Goal: Information Seeking & Learning: Learn about a topic

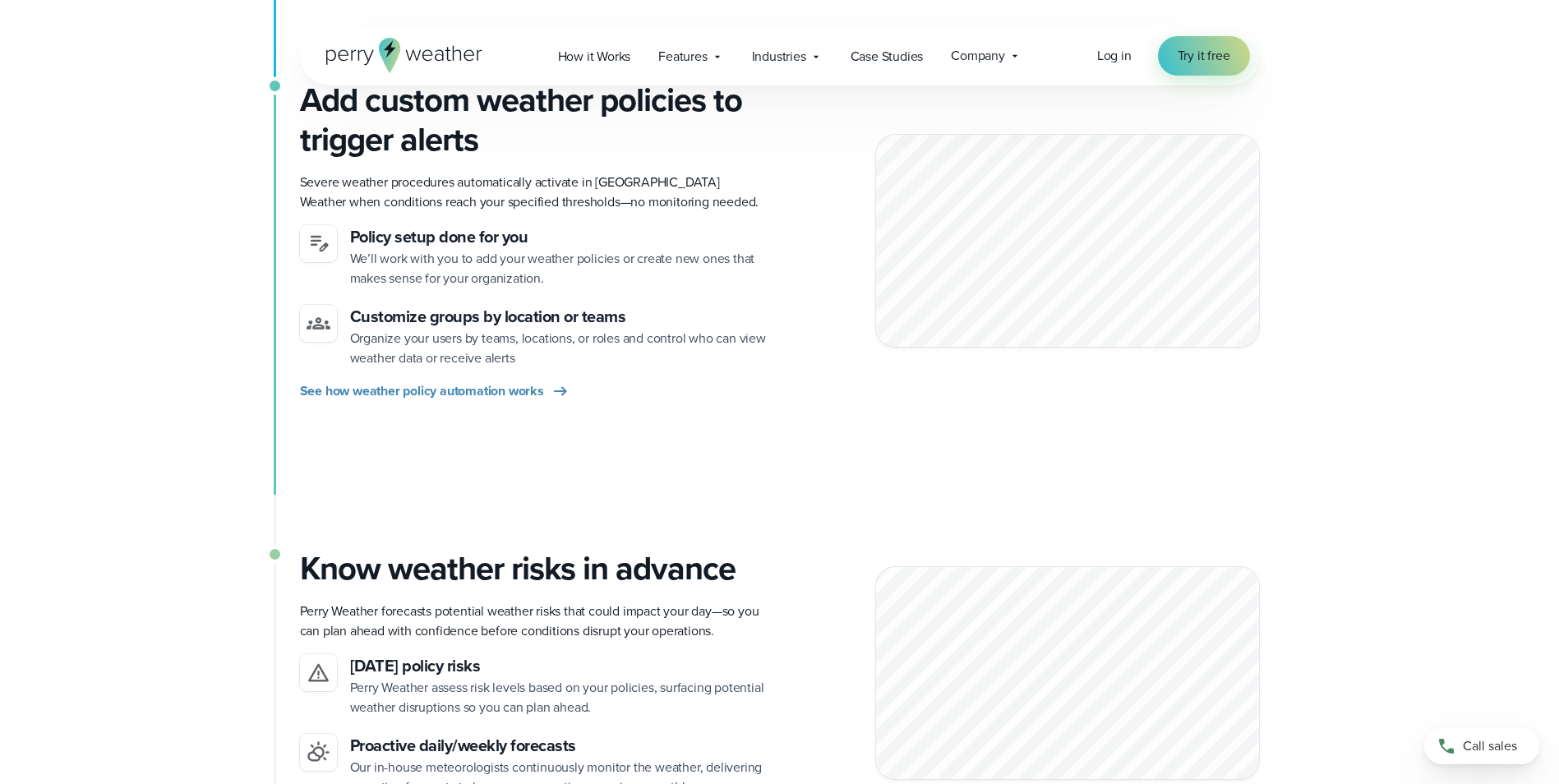
scroll to position [575, 0]
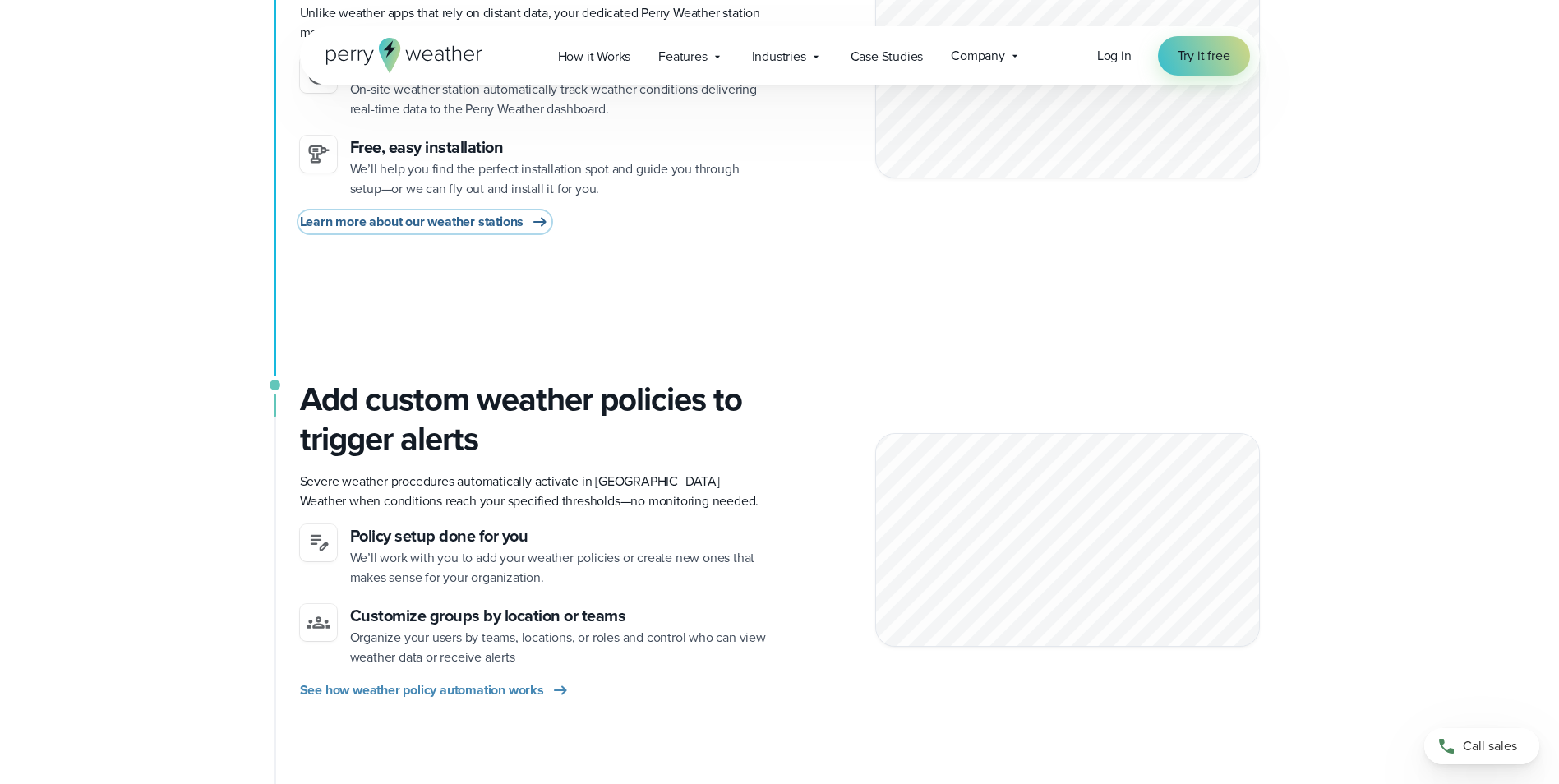
click at [469, 224] on span "Learn more about our weather stations" at bounding box center [412, 222] width 225 height 20
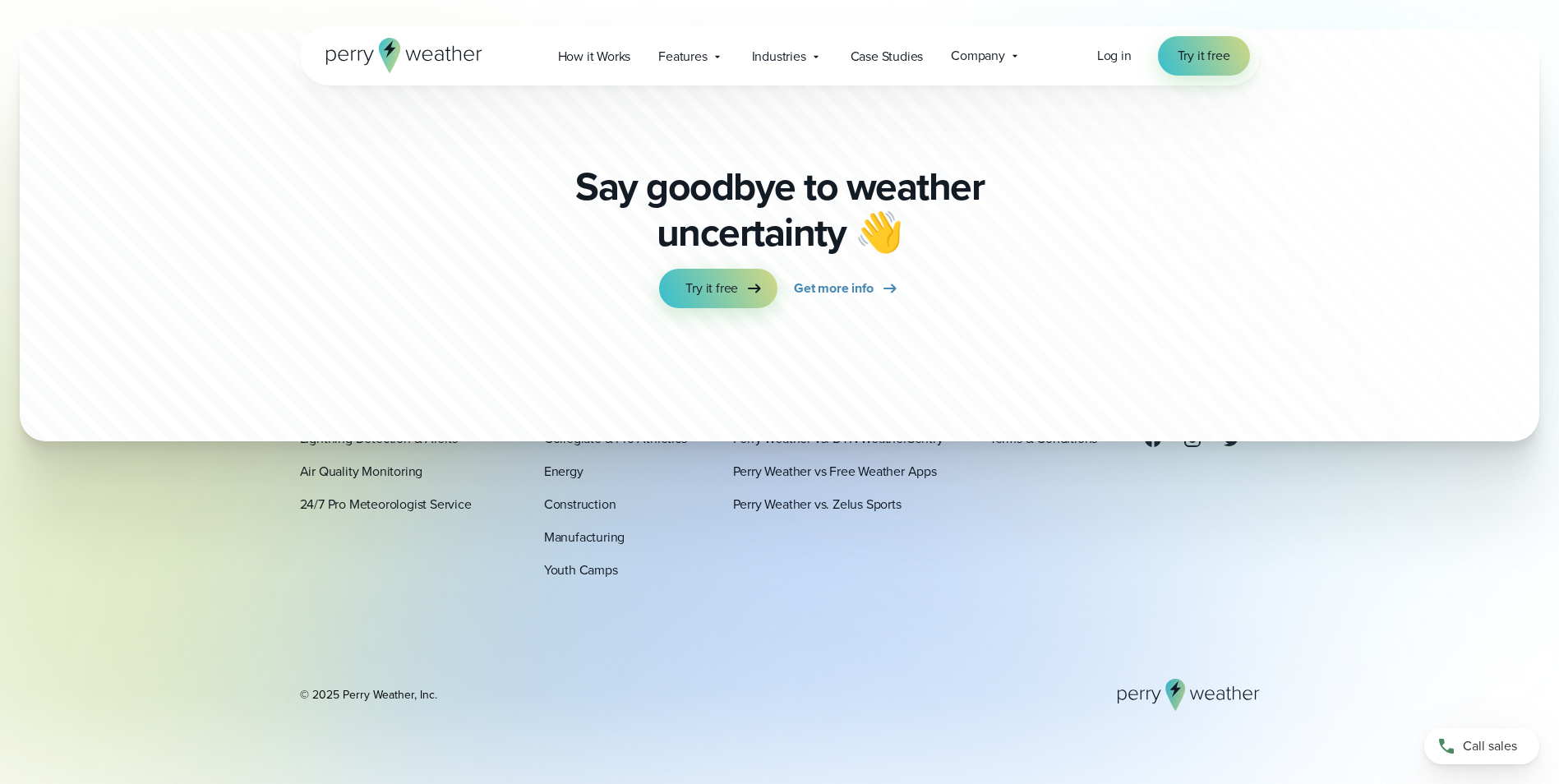
scroll to position [5082, 0]
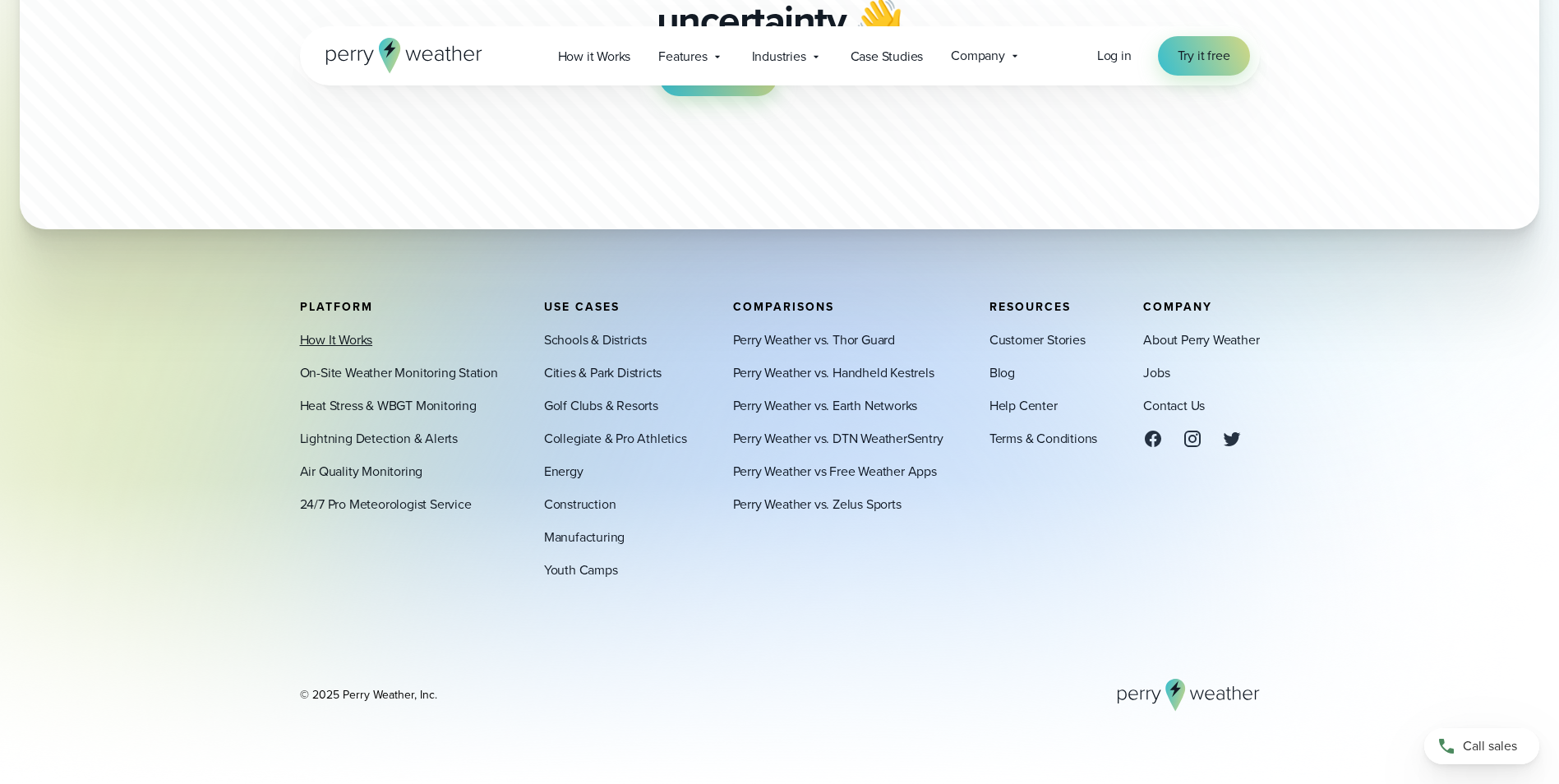
click at [341, 337] on link "How It Works" at bounding box center [336, 341] width 73 height 20
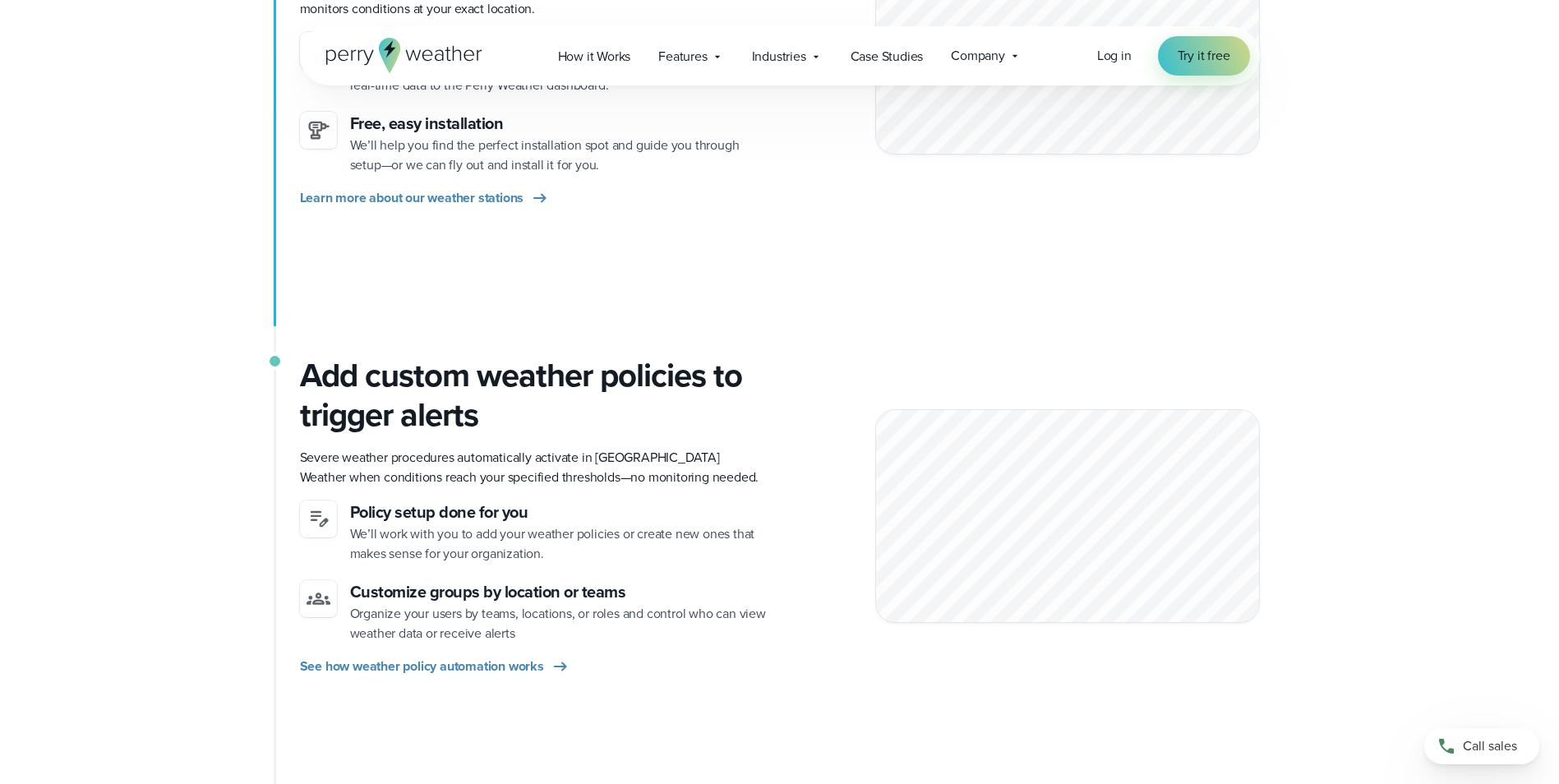
scroll to position [410, 0]
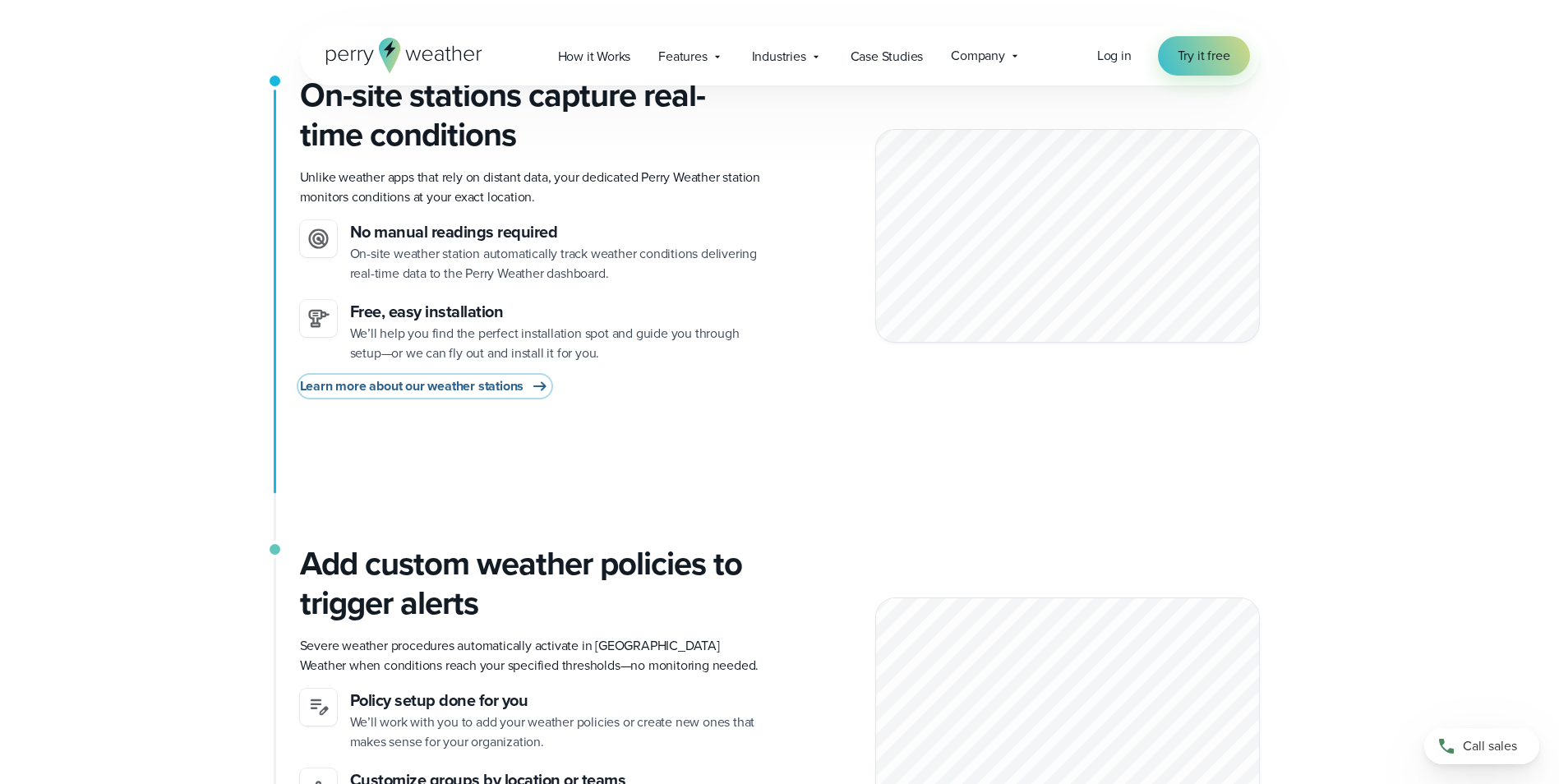
click at [521, 391] on span "Learn more about our weather stations" at bounding box center [412, 387] width 225 height 20
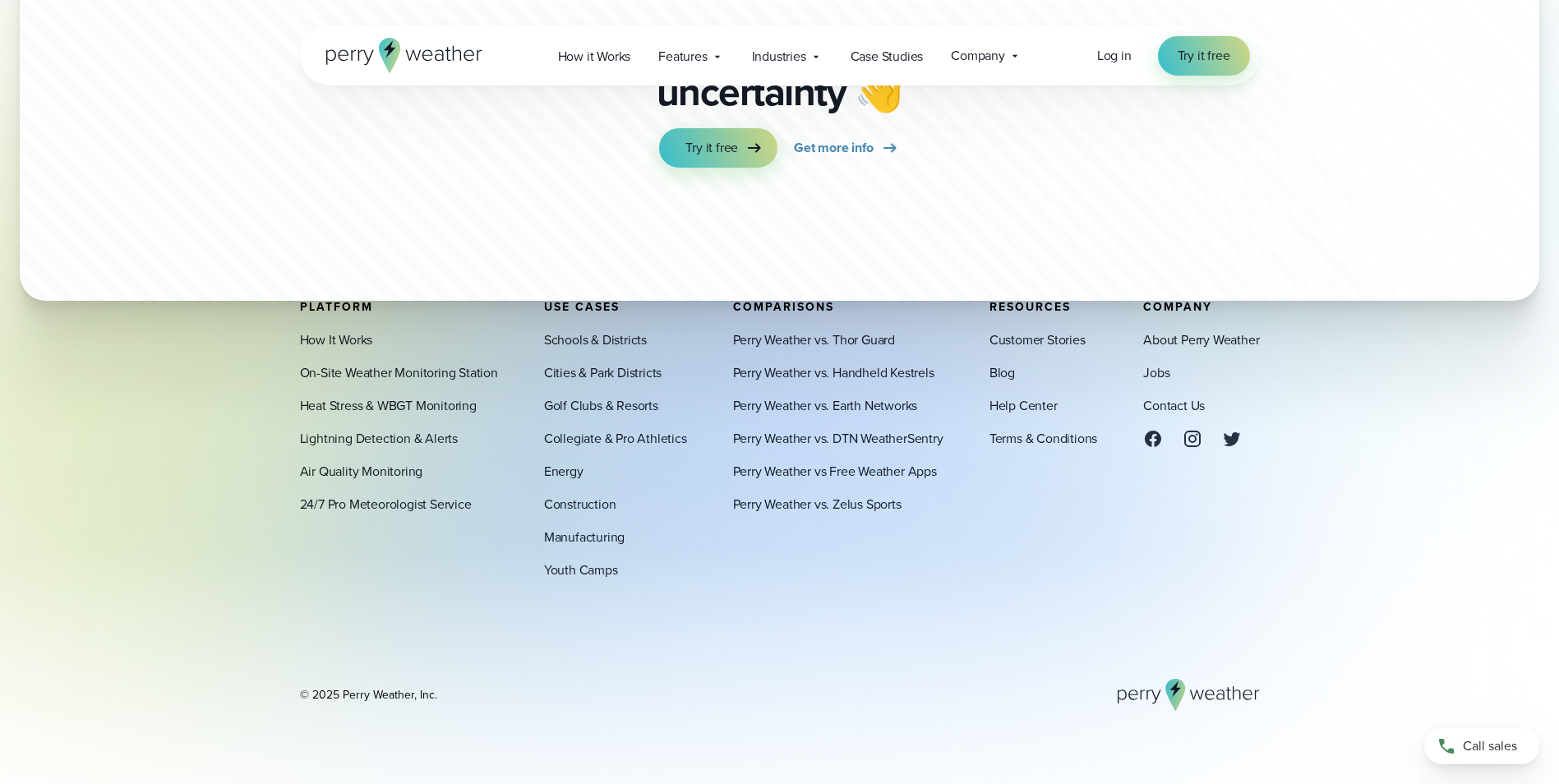
scroll to position [5082, 0]
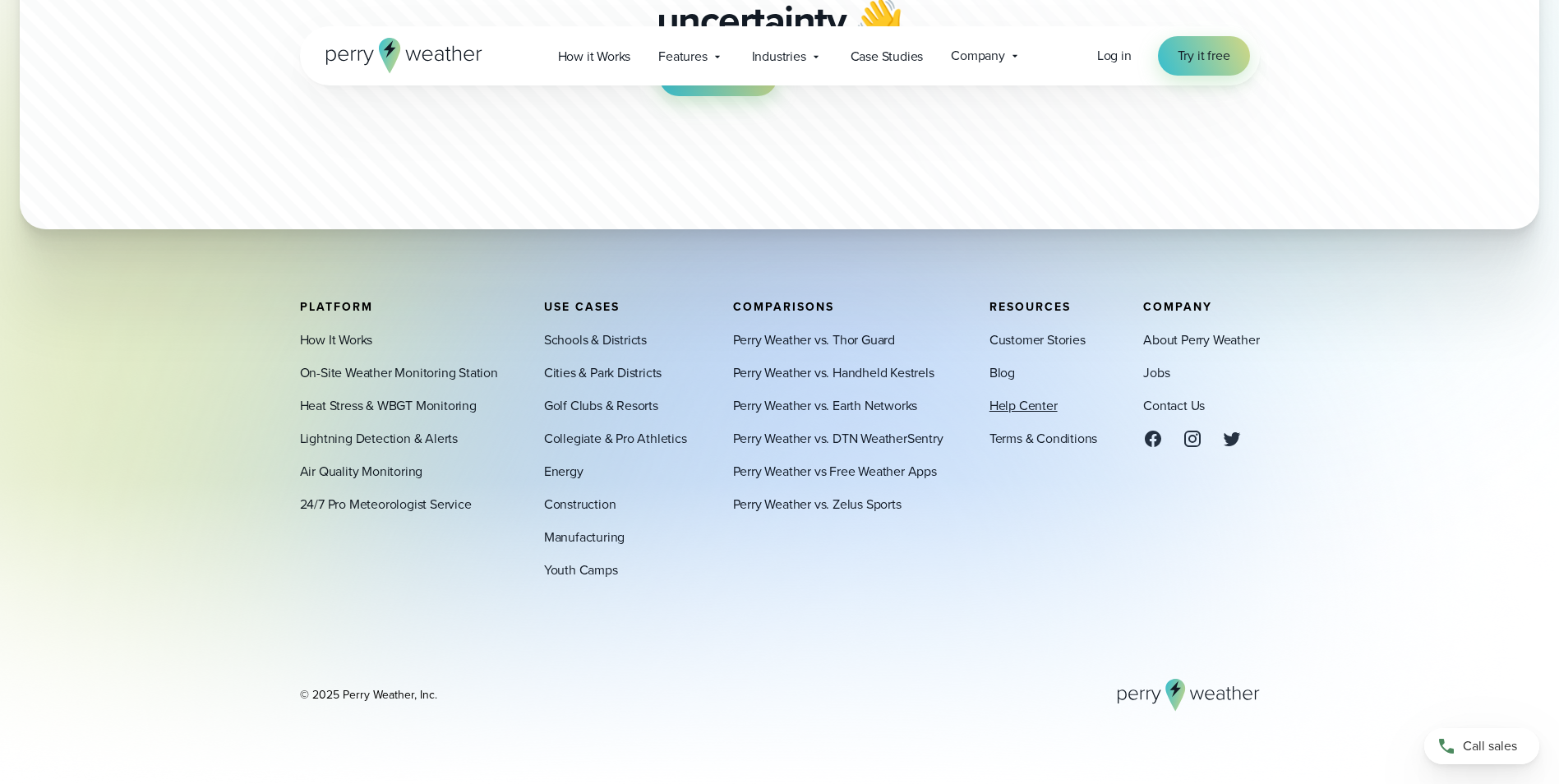
click at [1020, 408] on link "Help Center" at bounding box center [1023, 405] width 68 height 20
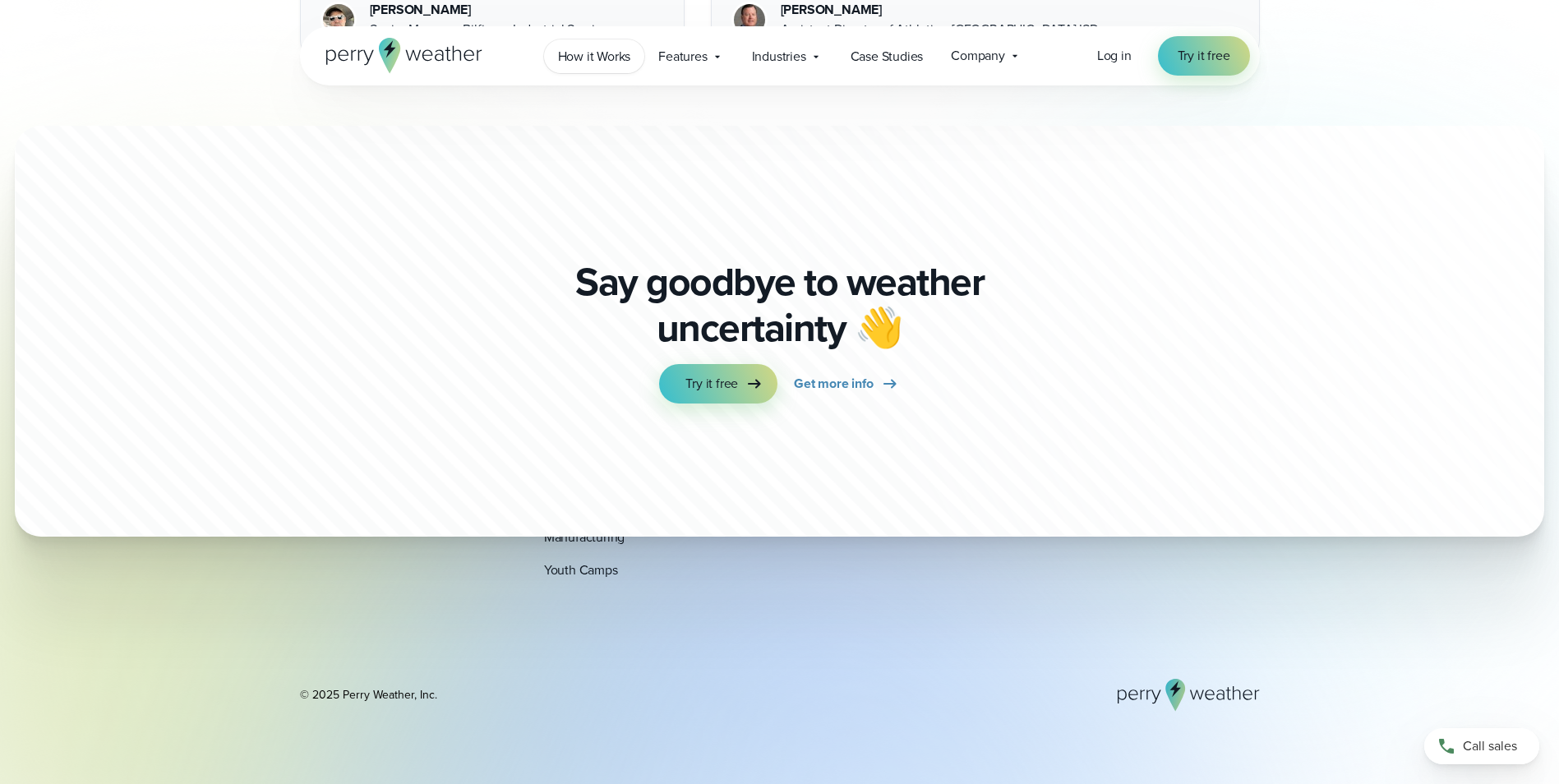
click at [572, 63] on span "How it Works" at bounding box center [594, 57] width 73 height 20
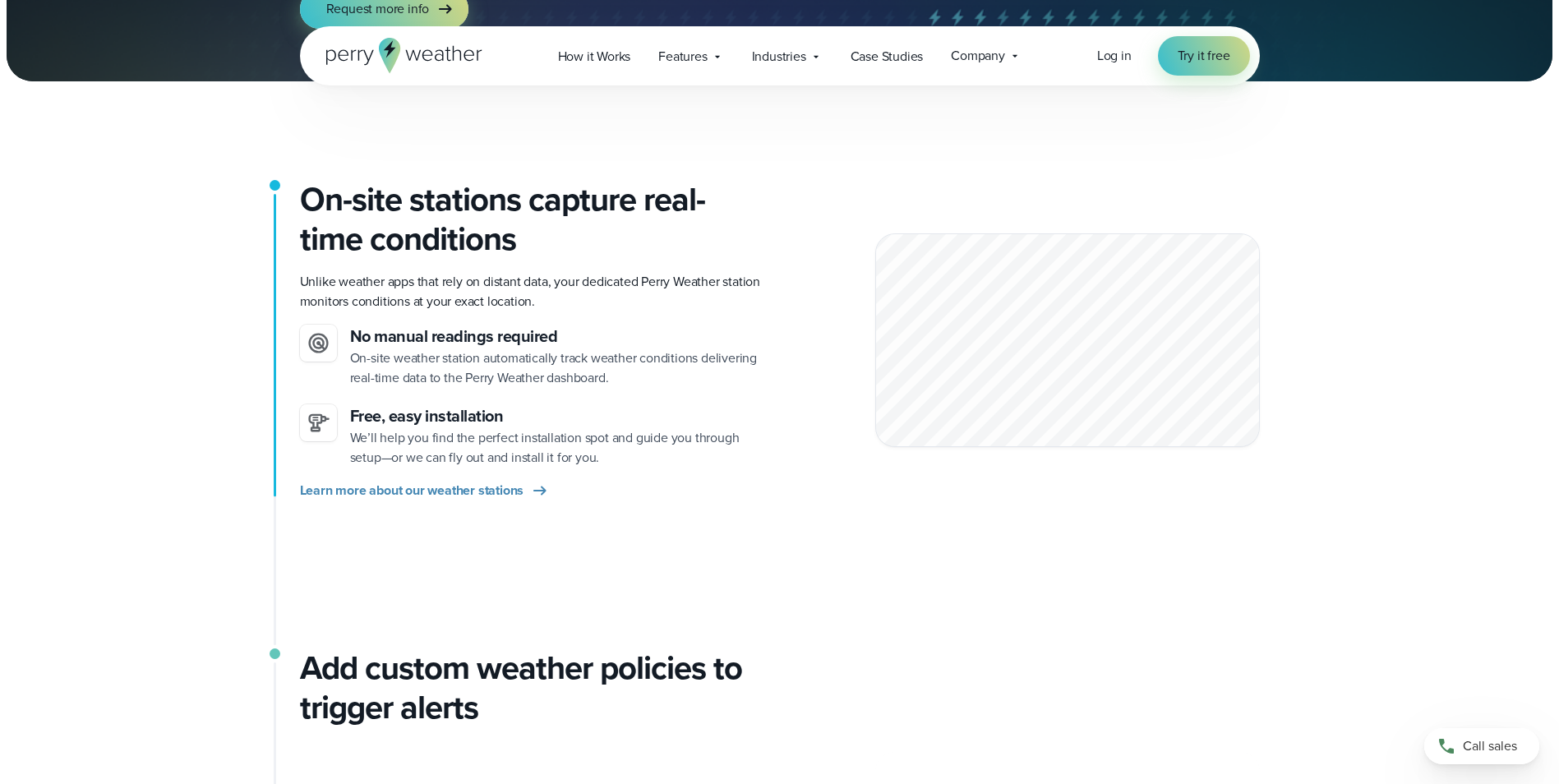
scroll to position [329, 0]
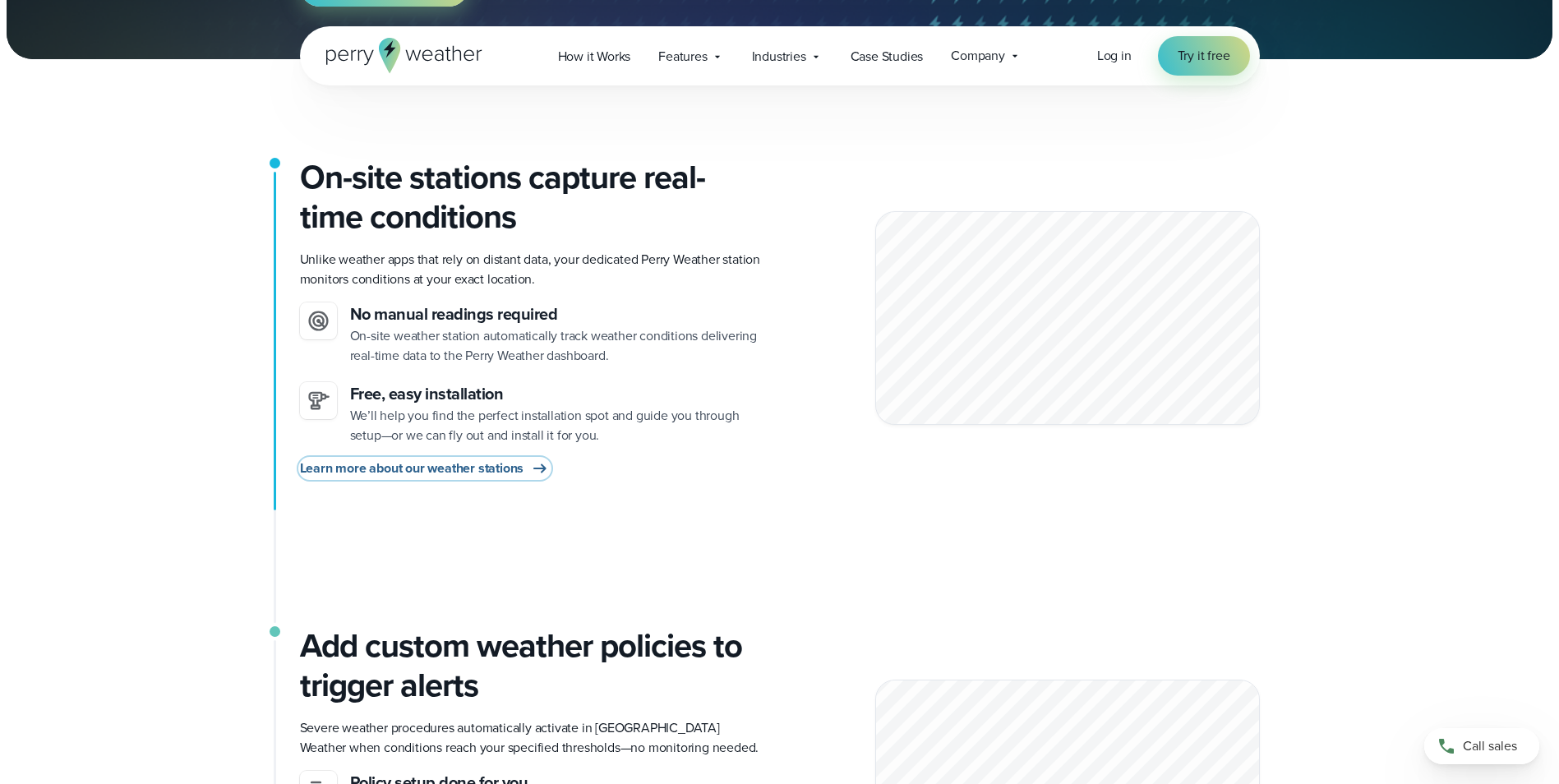
click at [455, 473] on span "Learn more about our weather stations" at bounding box center [412, 468] width 225 height 20
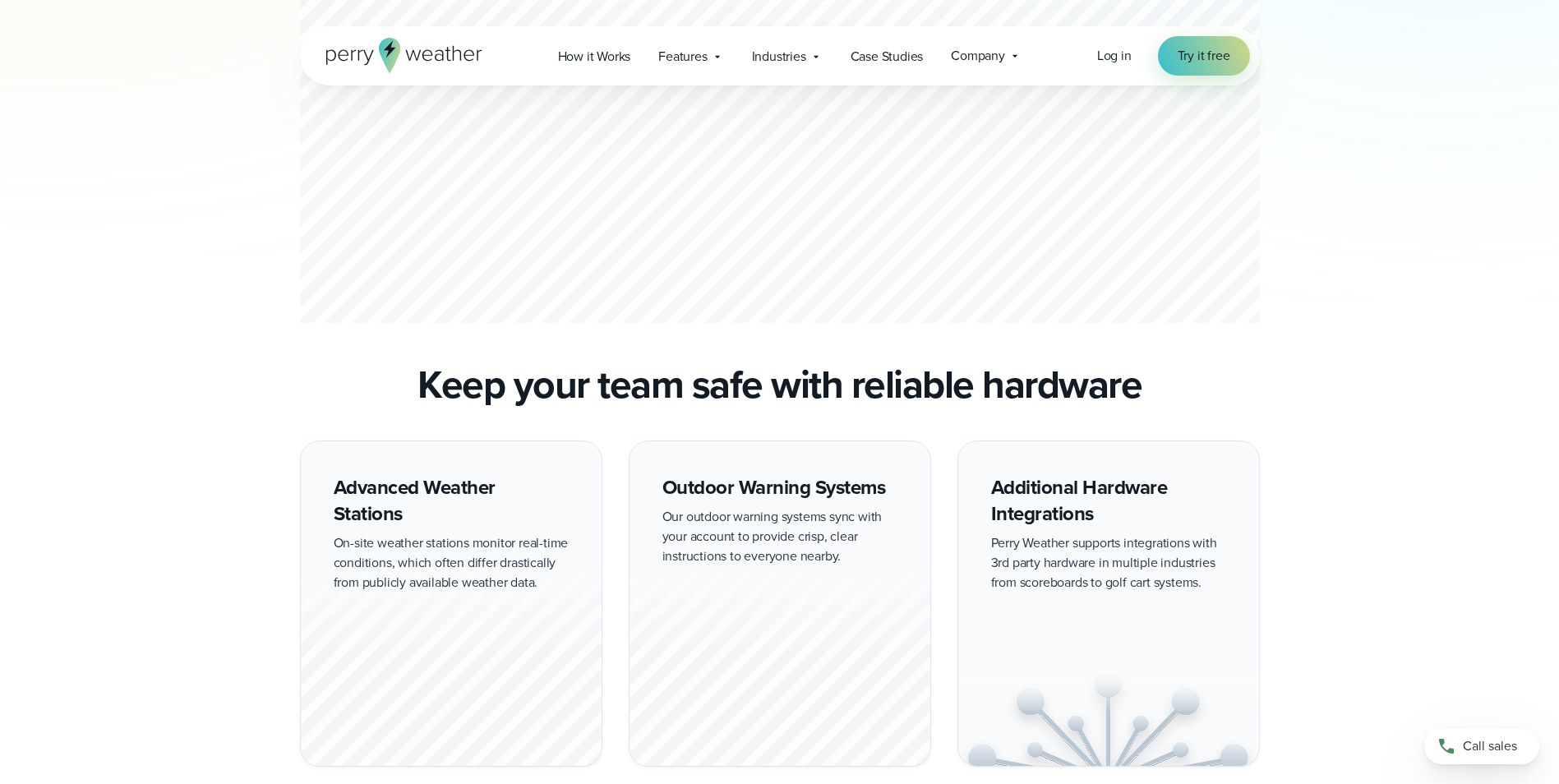
scroll to position [1150, 0]
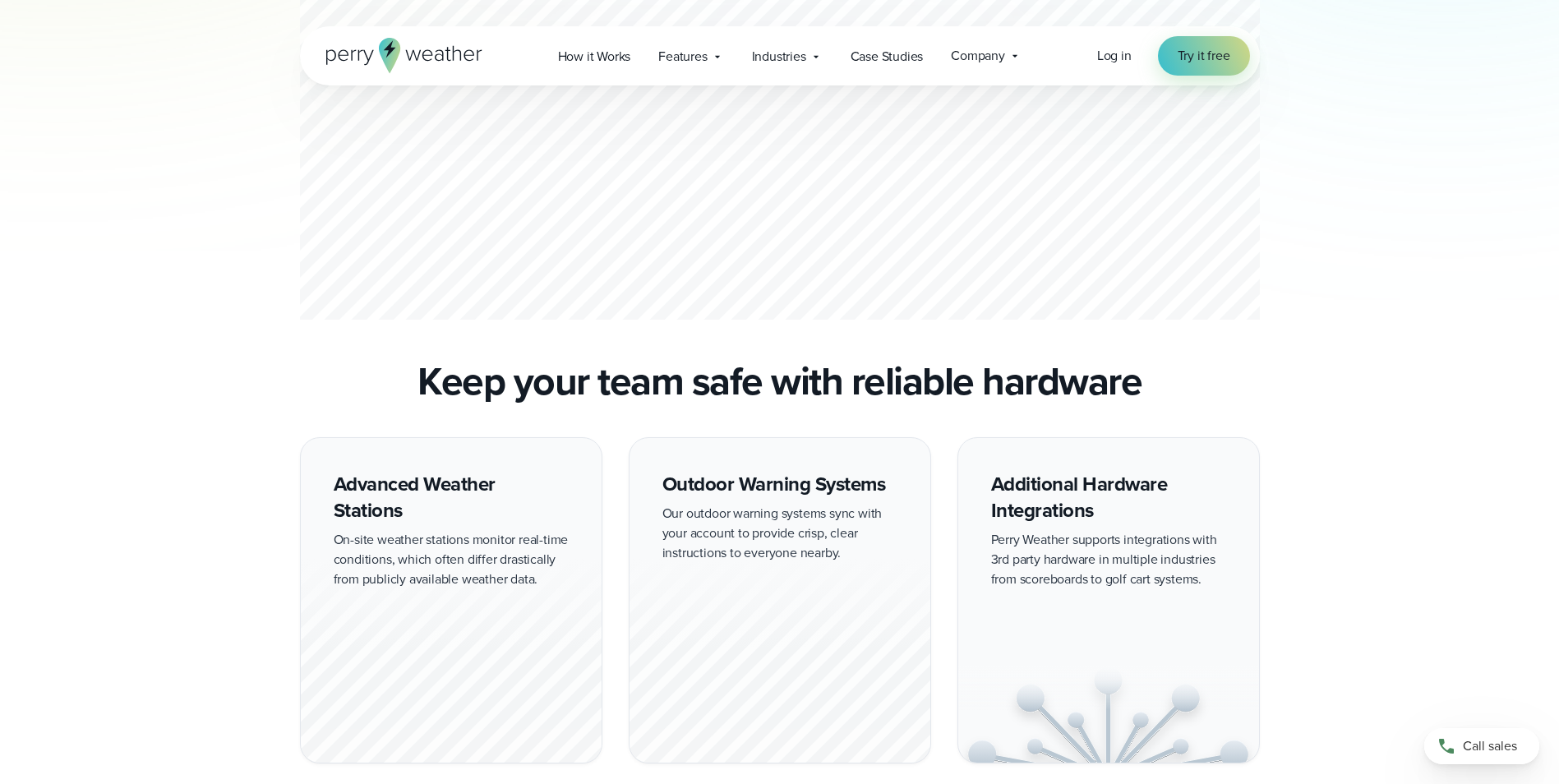
click at [343, 552] on div "Advanced Weather Stations On-site weather stations monitor real-time conditions…" at bounding box center [451, 600] width 303 height 326
click at [369, 599] on div at bounding box center [451, 660] width 301 height 204
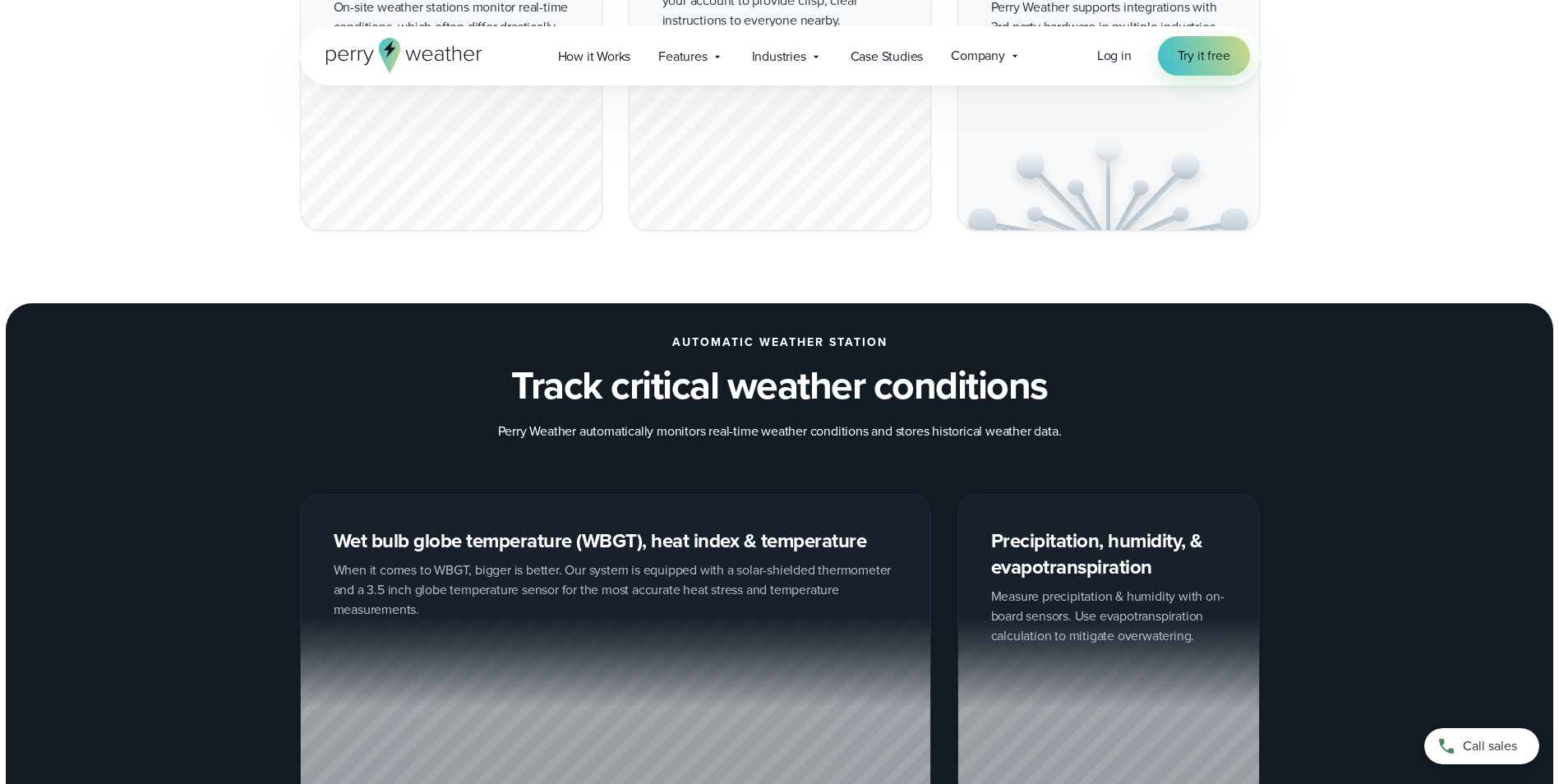
scroll to position [2053, 0]
